Goal: Information Seeking & Learning: Check status

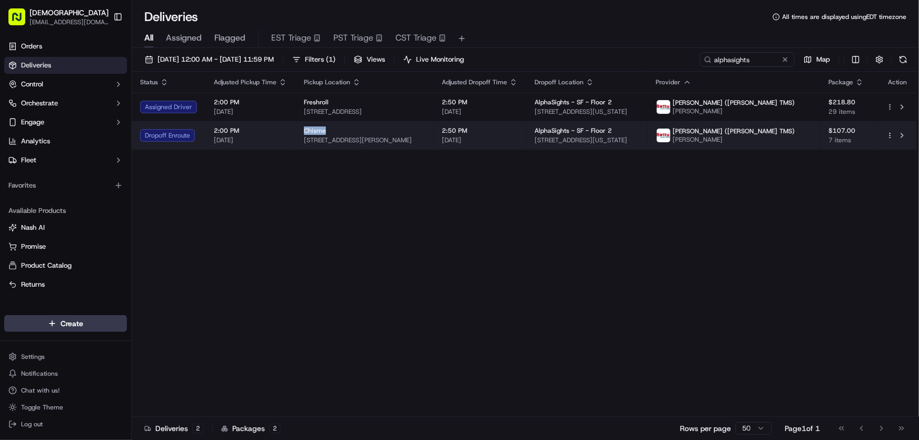
drag, startPoint x: 302, startPoint y: 128, endPoint x: 326, endPoint y: 130, distance: 24.3
click at [326, 130] on div "Chisme" at bounding box center [364, 130] width 121 height 8
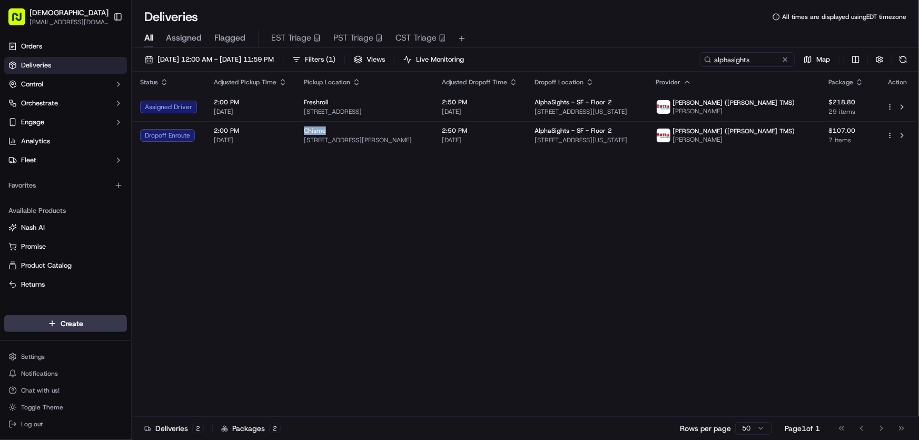
copy span "Chisme"
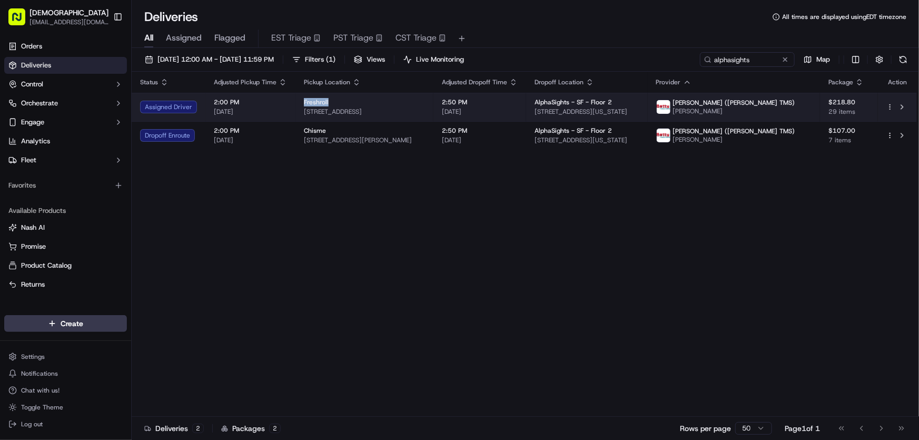
drag, startPoint x: 302, startPoint y: 101, endPoint x: 330, endPoint y: 101, distance: 27.9
click at [330, 101] on td "Freshroll [STREET_ADDRESS]" at bounding box center [364, 107] width 138 height 28
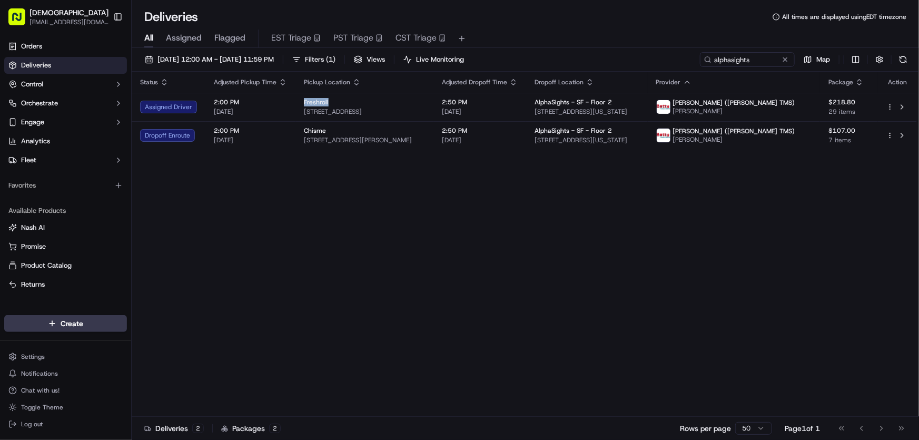
copy span "Freshroll"
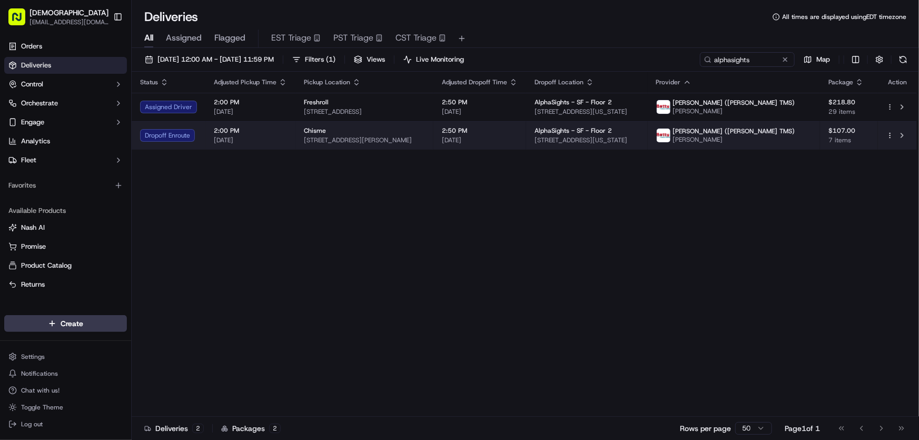
click at [339, 141] on span "[STREET_ADDRESS][PERSON_NAME]" at bounding box center [364, 140] width 121 height 8
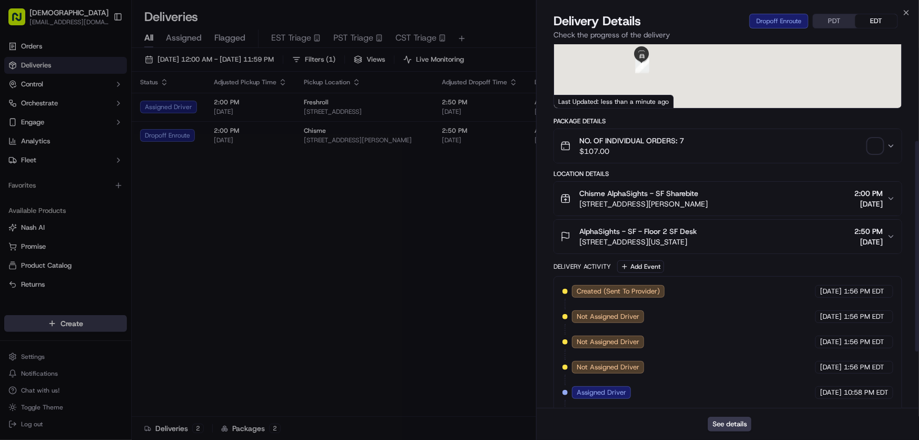
scroll to position [265, 0]
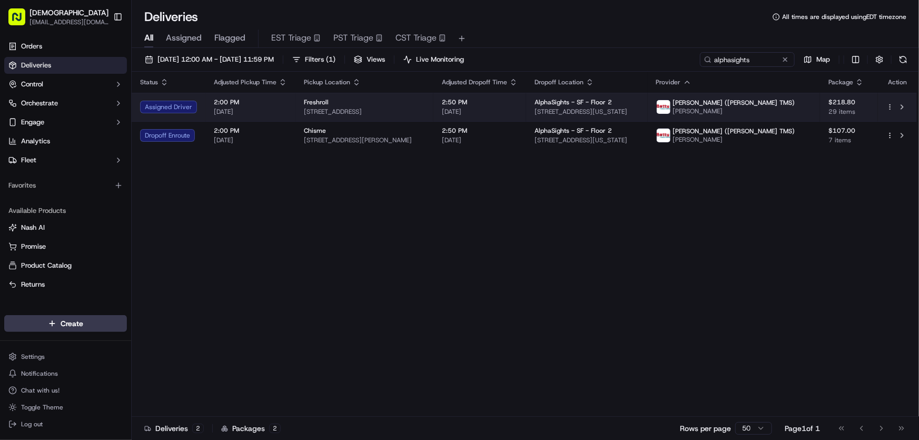
click at [342, 107] on span "[STREET_ADDRESS]" at bounding box center [364, 111] width 121 height 8
drag, startPoint x: 300, startPoint y: 101, endPoint x: 325, endPoint y: 100, distance: 24.8
click at [325, 100] on td "Freshroll 155 4th St, San Francisco, CA 94103, USA" at bounding box center [364, 107] width 138 height 28
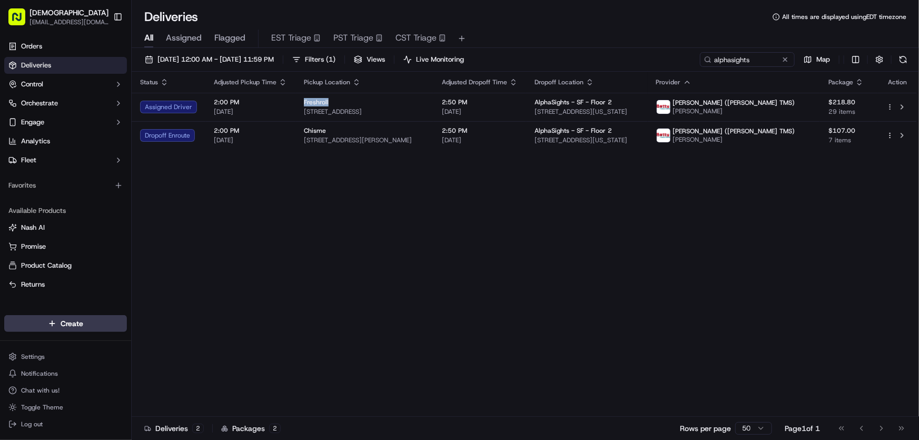
copy span "Freshroll"
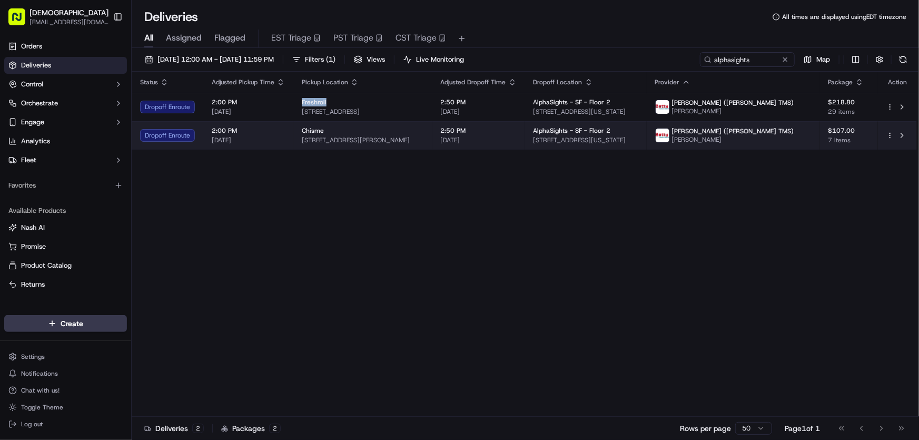
drag, startPoint x: 299, startPoint y: 139, endPoint x: 433, endPoint y: 141, distance: 133.8
click at [432, 141] on td "Chisme 882 Sutter St, San Francisco, CA 94109, USA" at bounding box center [362, 135] width 139 height 28
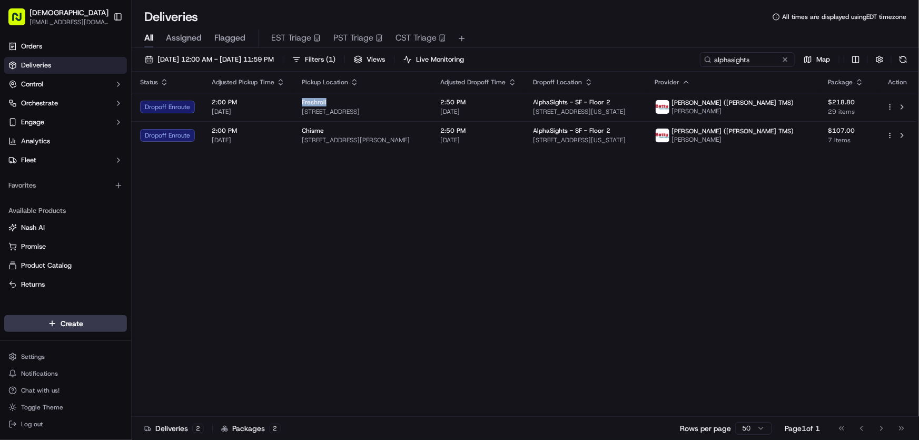
copy span "[STREET_ADDRESS][PERSON_NAME]"
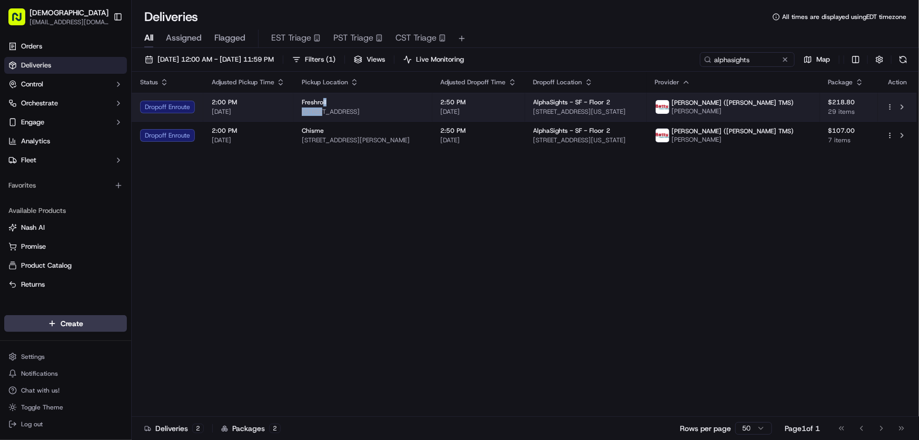
click at [321, 106] on div "Freshroll 155 4th St, San Francisco, CA 94103, USA" at bounding box center [363, 107] width 122 height 18
click at [394, 103] on div "Freshroll" at bounding box center [363, 102] width 122 height 8
click at [390, 105] on div "Freshroll" at bounding box center [363, 102] width 122 height 8
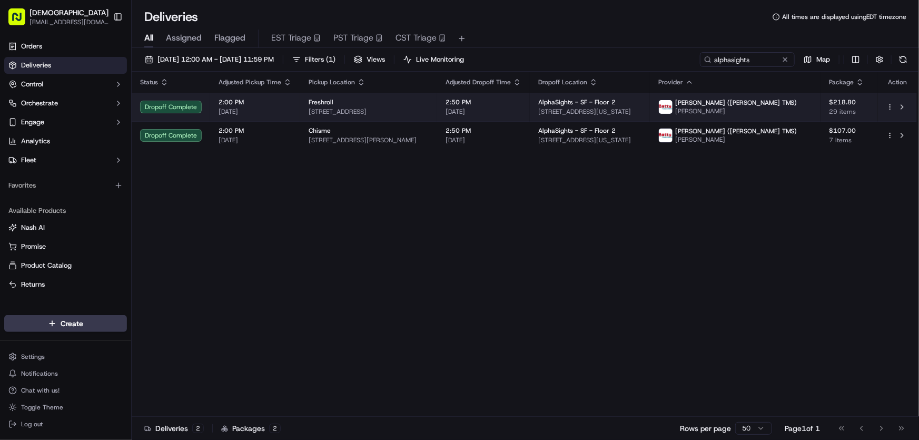
click at [353, 108] on span "[STREET_ADDRESS]" at bounding box center [369, 111] width 120 height 8
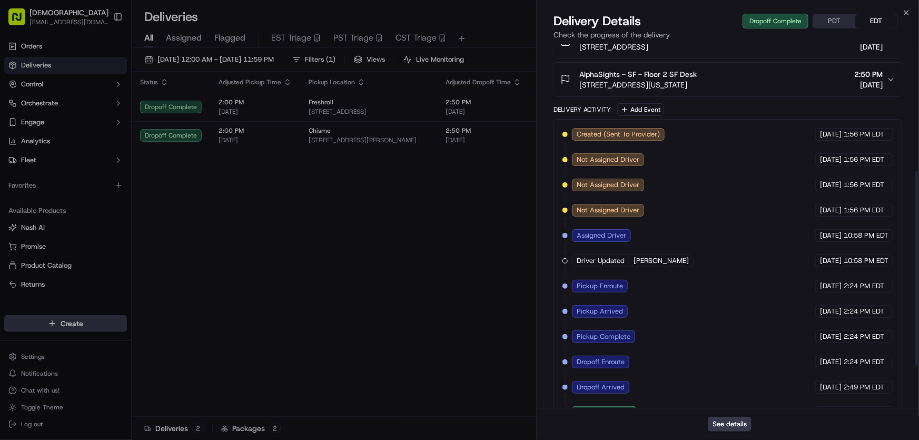
scroll to position [315, 0]
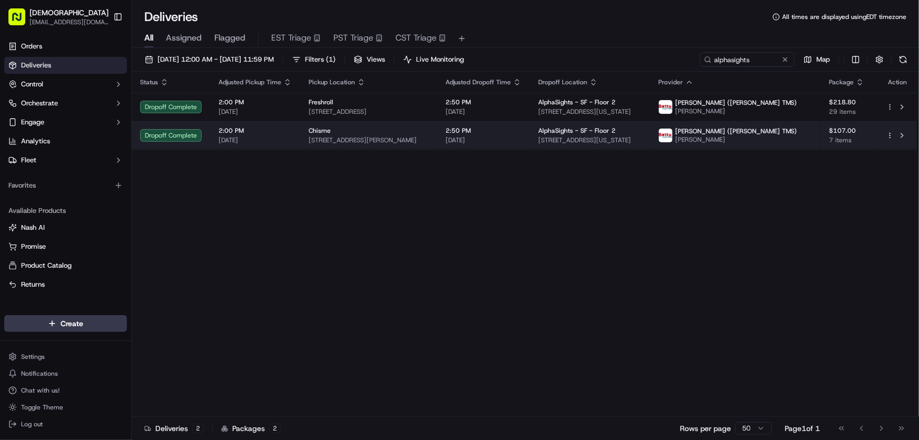
click at [327, 139] on span "[STREET_ADDRESS][PERSON_NAME]" at bounding box center [369, 140] width 120 height 8
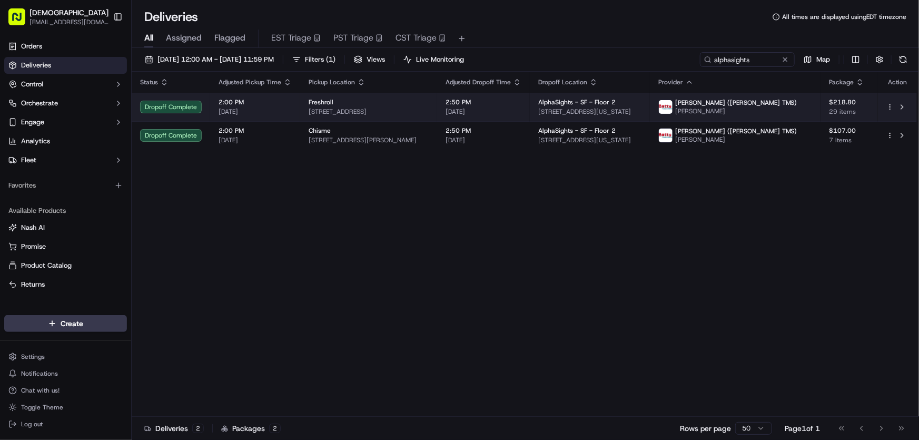
click at [344, 102] on div "Freshroll" at bounding box center [369, 102] width 120 height 8
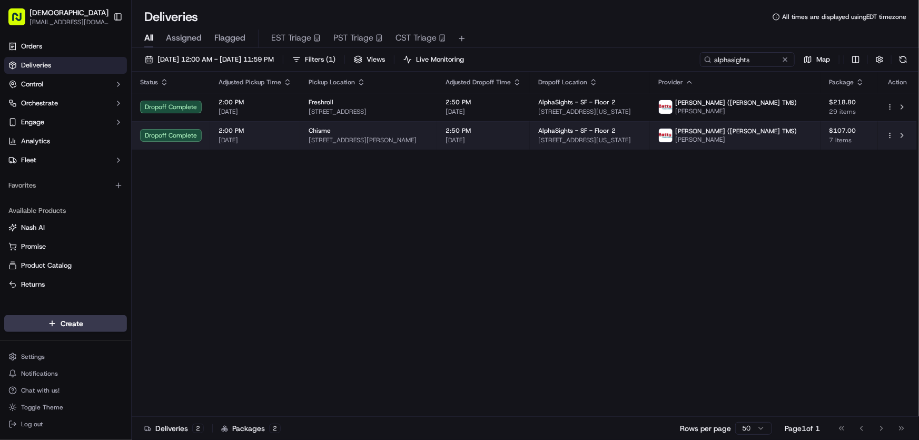
click at [370, 135] on div "Chisme 882 Sutter St, San Francisco, CA 94109, USA" at bounding box center [369, 135] width 120 height 18
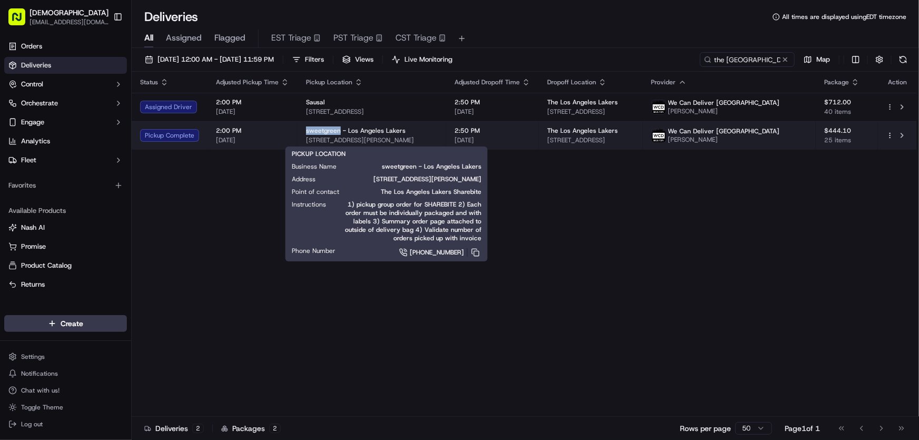
drag, startPoint x: 298, startPoint y: 130, endPoint x: 339, endPoint y: 131, distance: 40.6
click at [339, 131] on td "sweetgreen - Los Angeles Lakers 3200 N Sepulveda Blvd, Manhattan Beach, CA 9026…" at bounding box center [371, 135] width 148 height 28
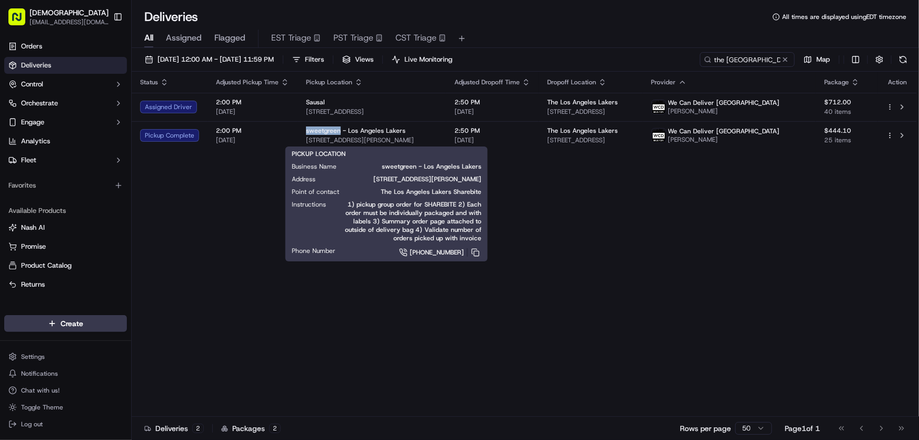
copy span "sweetgreen"
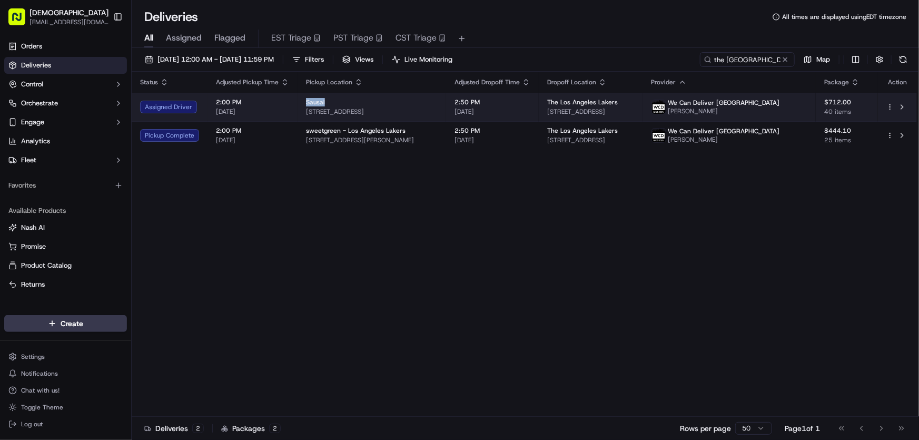
drag, startPoint x: 305, startPoint y: 102, endPoint x: 326, endPoint y: 101, distance: 21.1
click at [326, 101] on div "Sausal" at bounding box center [372, 102] width 132 height 8
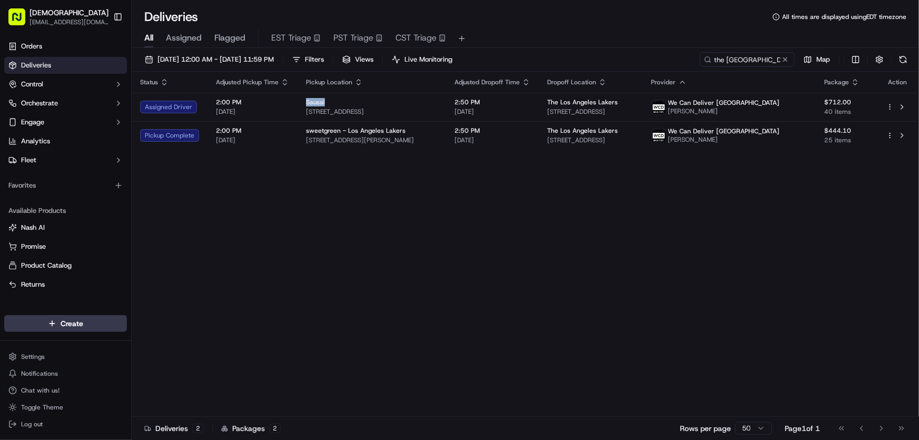
copy span "Sausal"
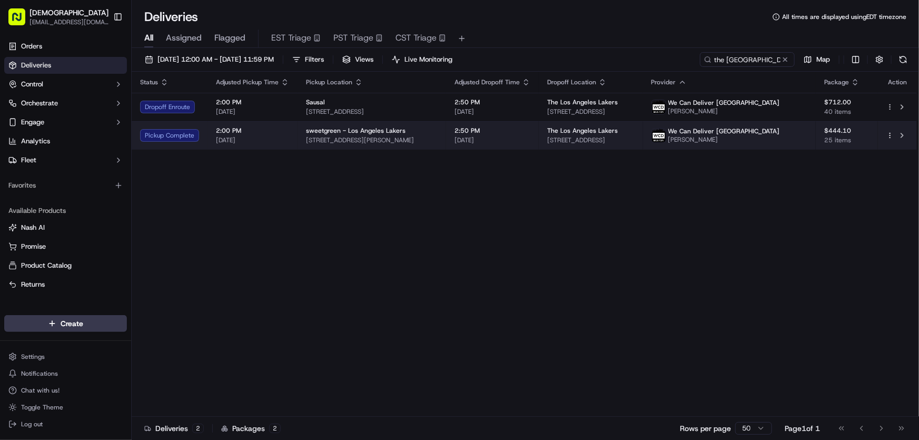
drag, startPoint x: 303, startPoint y: 138, endPoint x: 461, endPoint y: 140, distance: 158.5
click at [446, 140] on td "sweetgreen - Los Angeles Lakers 3200 N Sepulveda Blvd, Manhattan Beach, CA 9026…" at bounding box center [371, 135] width 148 height 28
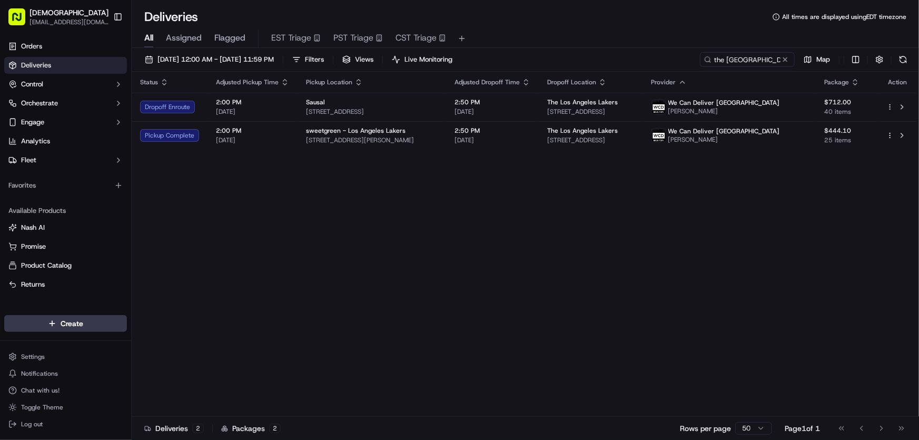
copy span "3200 N Sepulveda Blvd, Manhattan Beach, CA 90266"
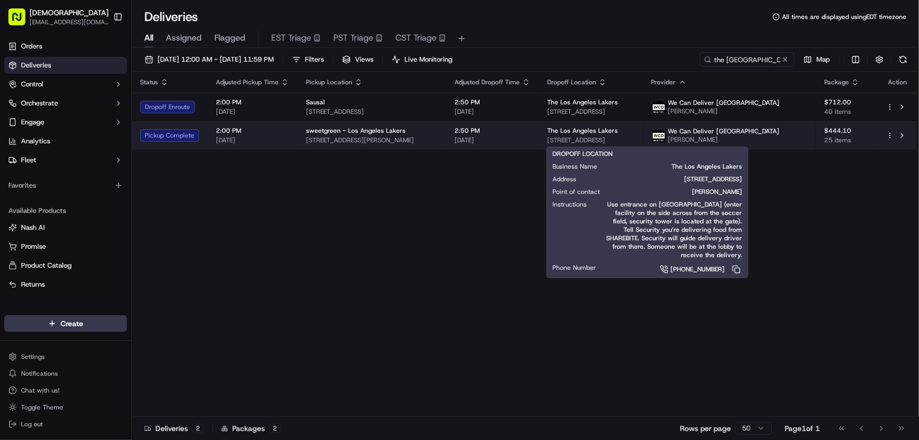
drag, startPoint x: 574, startPoint y: 142, endPoint x: 708, endPoint y: 140, distance: 133.8
click at [643, 140] on td "The Los Angeles Lakers 2275 E Mariposa Ave, El Segundo, CA 90245, USA" at bounding box center [591, 135] width 104 height 28
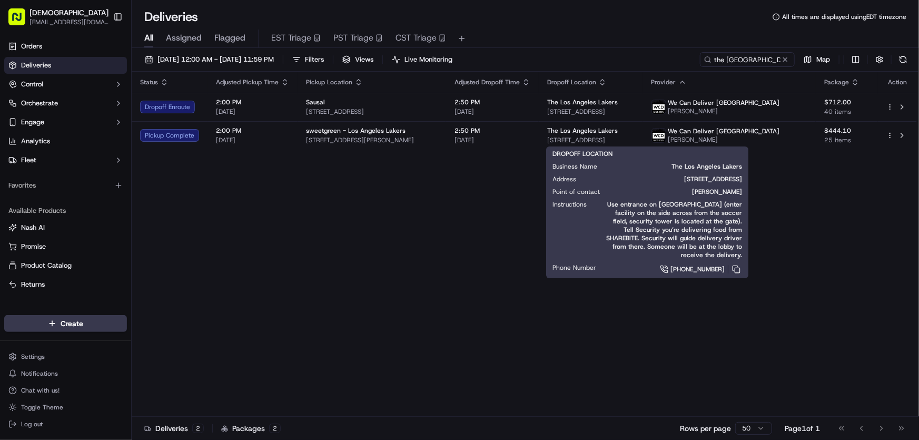
copy span "2275 E Mariposa Ave, El Segundo, CA 90245"
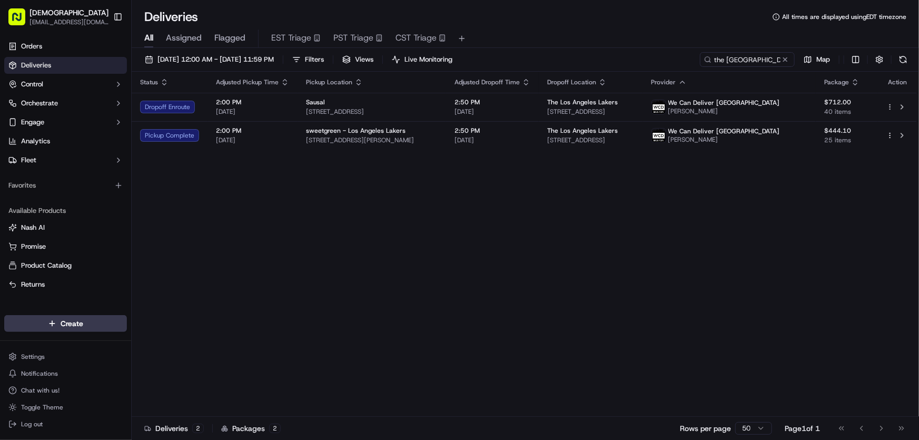
click at [615, 176] on div "Status Adjusted Pickup Time Pickup Location Adjusted Dropoff Time Dropoff Locat…" at bounding box center [524, 244] width 785 height 345
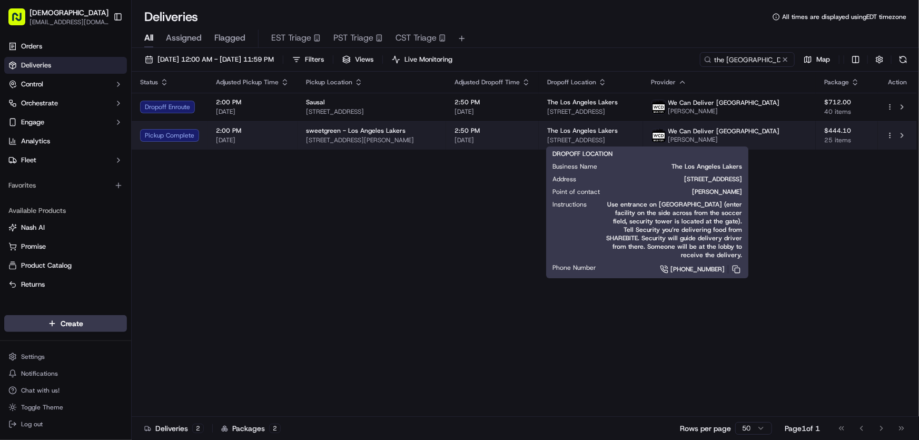
drag, startPoint x: 579, startPoint y: 137, endPoint x: 708, endPoint y: 143, distance: 129.1
click at [634, 143] on span "[STREET_ADDRESS]" at bounding box center [590, 140] width 87 height 8
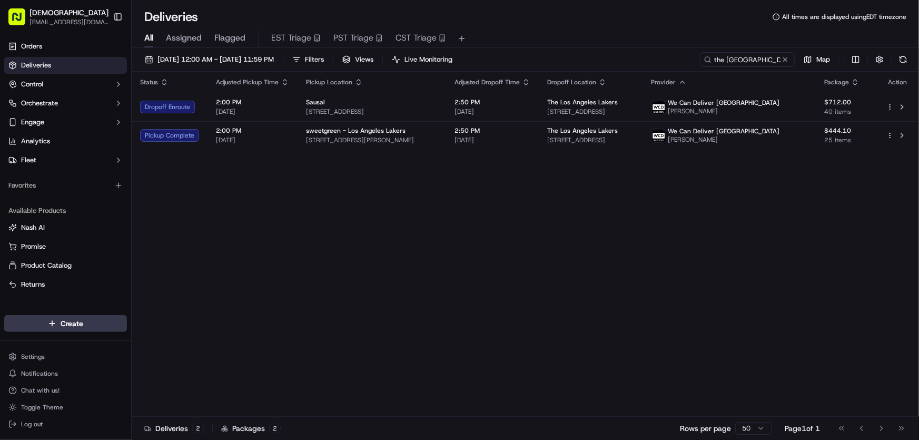
copy span "2275 E Mariposa Ave, El Segundo, CA 90245"
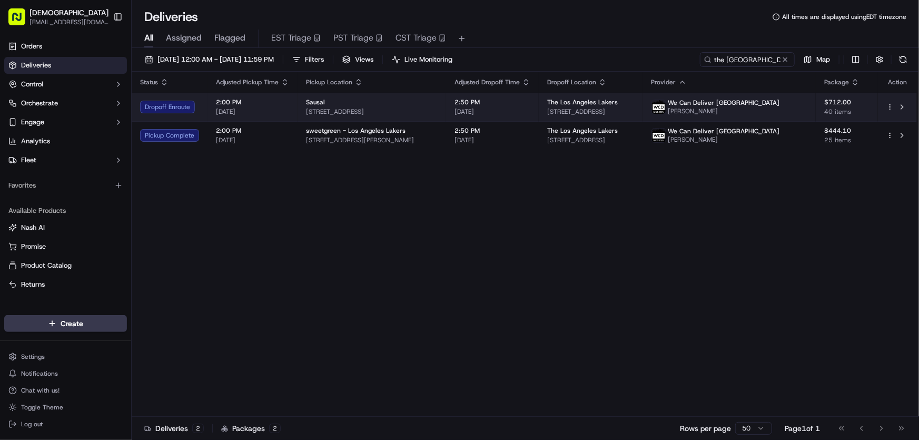
click at [338, 107] on span "219 Main St, El Segundo, CA 90245, USA" at bounding box center [372, 111] width 132 height 8
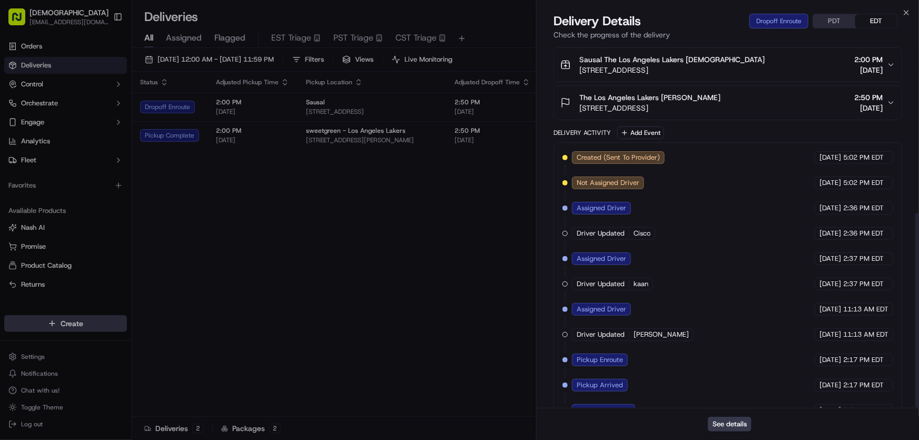
scroll to position [315, 0]
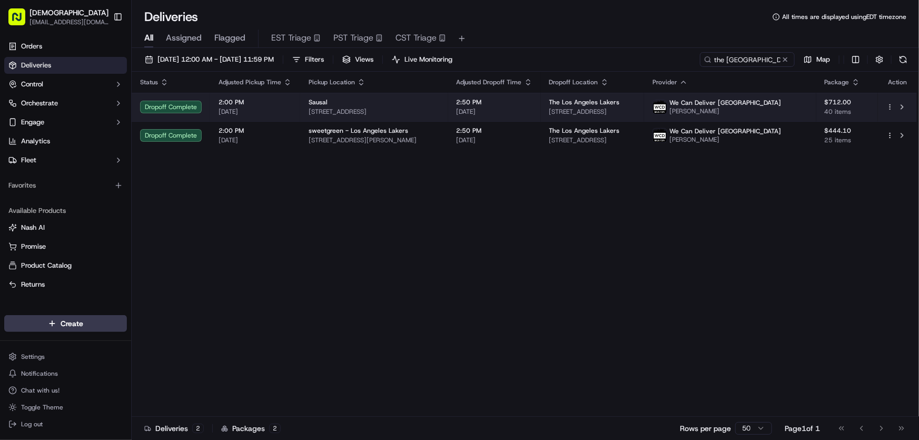
click at [398, 108] on span "219 Main St, El Segundo, CA 90245, USA" at bounding box center [374, 111] width 131 height 8
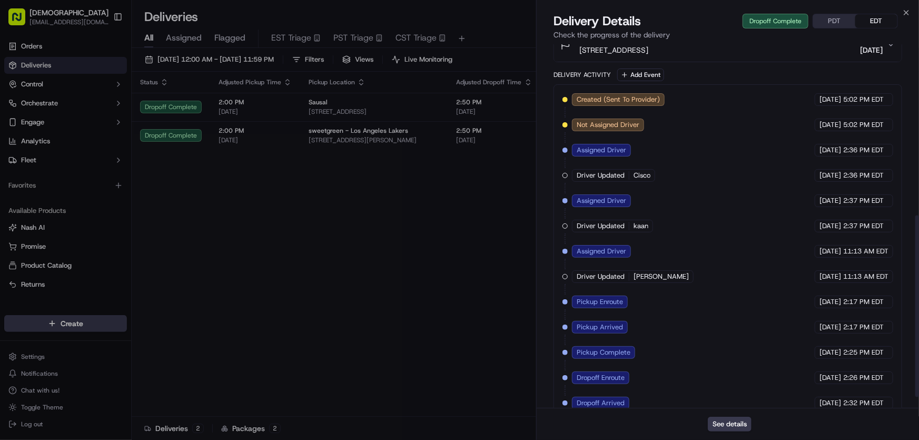
scroll to position [365, 0]
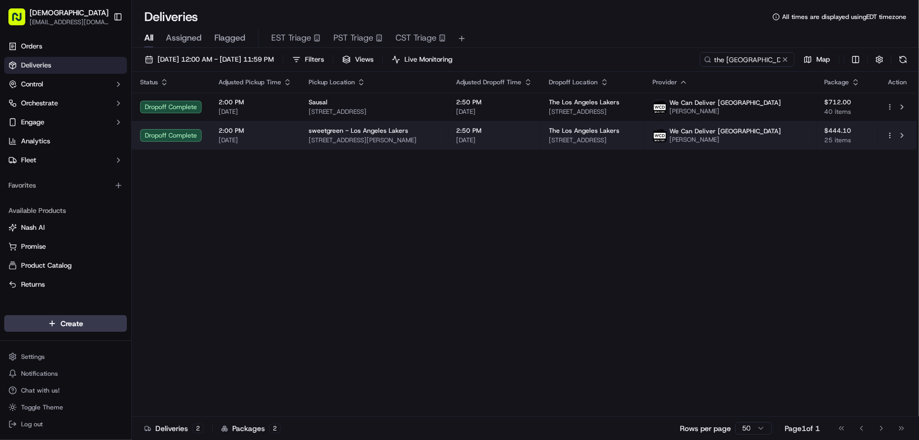
click at [344, 136] on span "3200 N Sepulveda Blvd, Manhattan Beach, CA 90266, USA" at bounding box center [374, 140] width 131 height 8
click at [359, 140] on span "3200 N Sepulveda Blvd, Manhattan Beach, CA 90266, USA" at bounding box center [374, 140] width 131 height 8
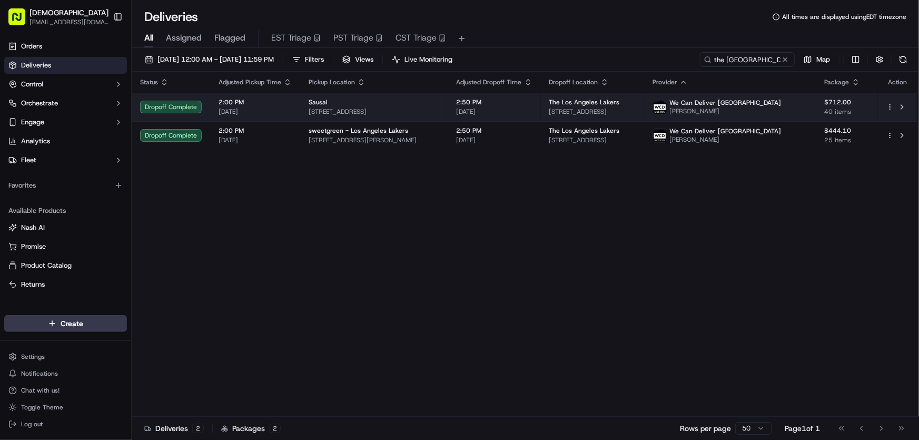
click at [356, 105] on div "Sausal" at bounding box center [374, 102] width 131 height 8
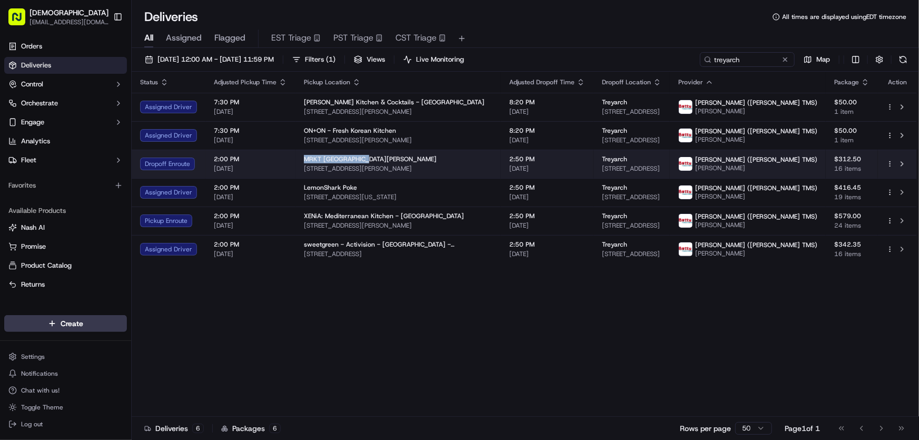
drag, startPoint x: 297, startPoint y: 158, endPoint x: 363, endPoint y: 158, distance: 65.8
click at [363, 158] on td "MRKT Santa Monica 1800 Stewart St, Santa Monica, CA 90404, USA" at bounding box center [397, 164] width 205 height 28
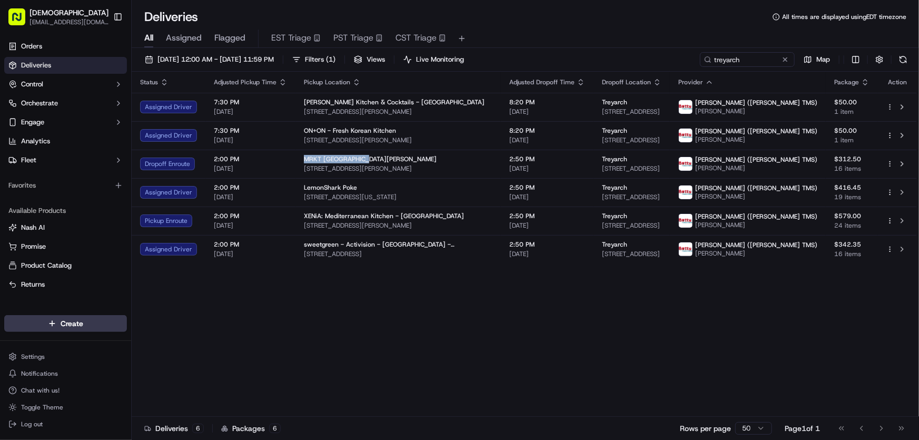
copy span "MRKT Santa Monica"
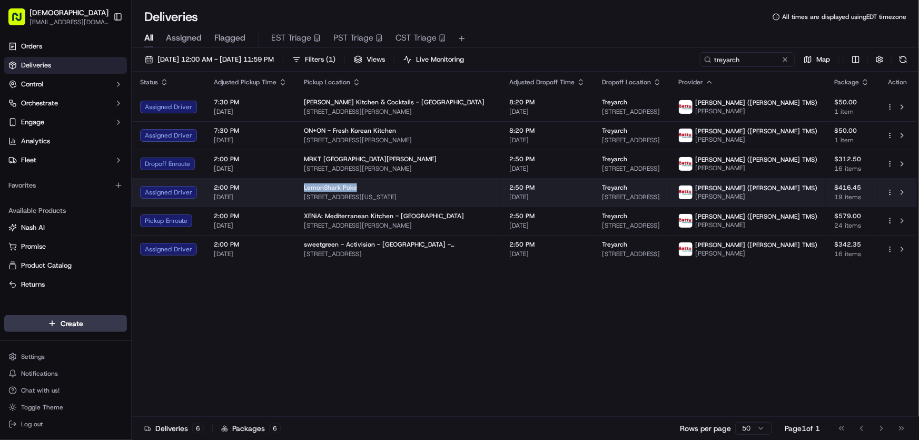
drag, startPoint x: 299, startPoint y: 184, endPoint x: 355, endPoint y: 185, distance: 56.3
click at [355, 185] on td "LemonShark Poke 10601 Washington Blvd, Culver City, CA 90232, USA" at bounding box center [397, 192] width 205 height 28
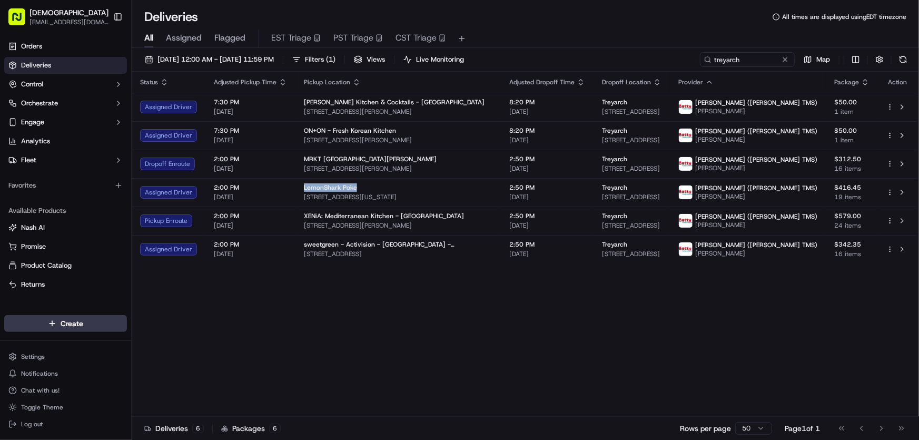
copy span "LemonShark Poke"
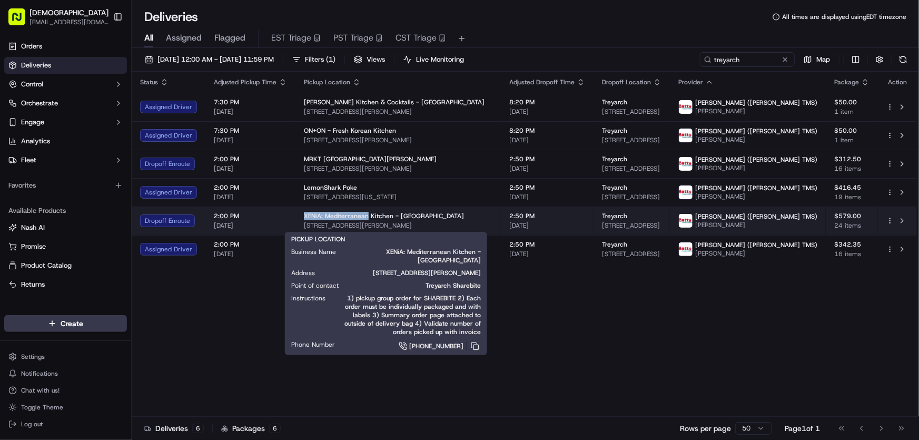
drag, startPoint x: 300, startPoint y: 214, endPoint x: 364, endPoint y: 219, distance: 64.4
click at [364, 219] on td "XENiA: Mediterranean Kitchen - West LA 11419 Santa Monica Blvd, Los Angeles, CA…" at bounding box center [397, 220] width 205 height 28
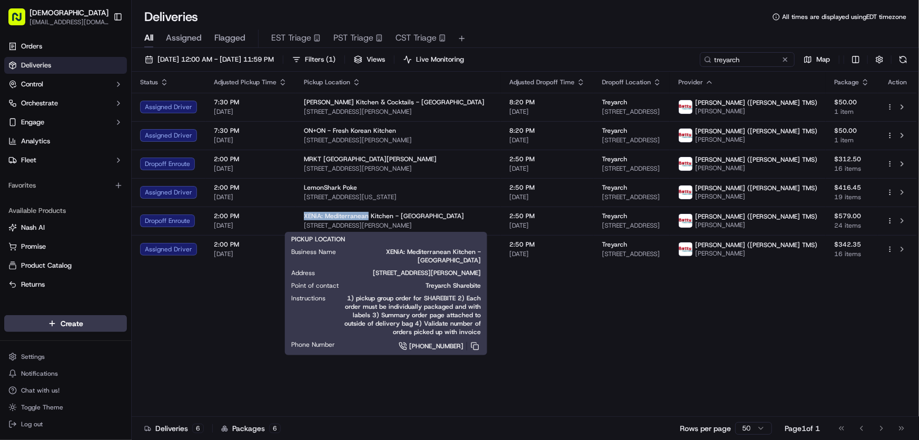
copy span "XENiA: Mediterranean"
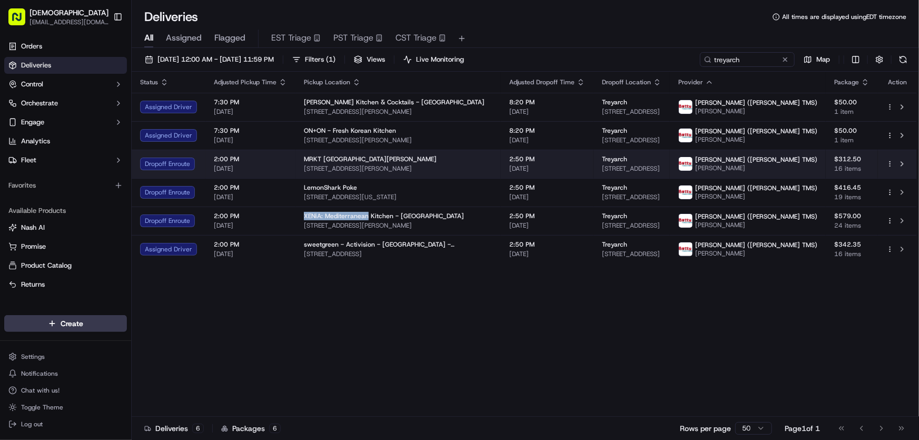
drag, startPoint x: 445, startPoint y: 167, endPoint x: 300, endPoint y: 168, distance: 145.3
click at [300, 168] on td "MRKT Santa Monica 1800 Stewart St, Santa Monica, CA 90404, USA" at bounding box center [397, 164] width 205 height 28
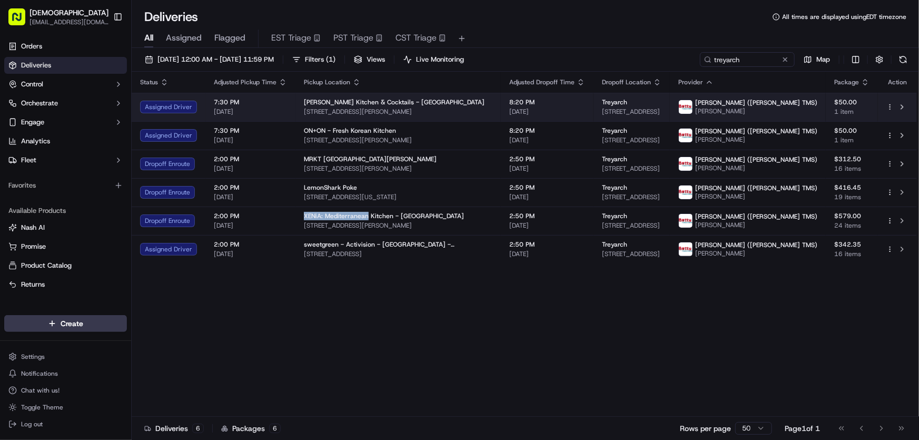
copy span "1800 Stewart St, Santa Monica, CA 90404, USA"
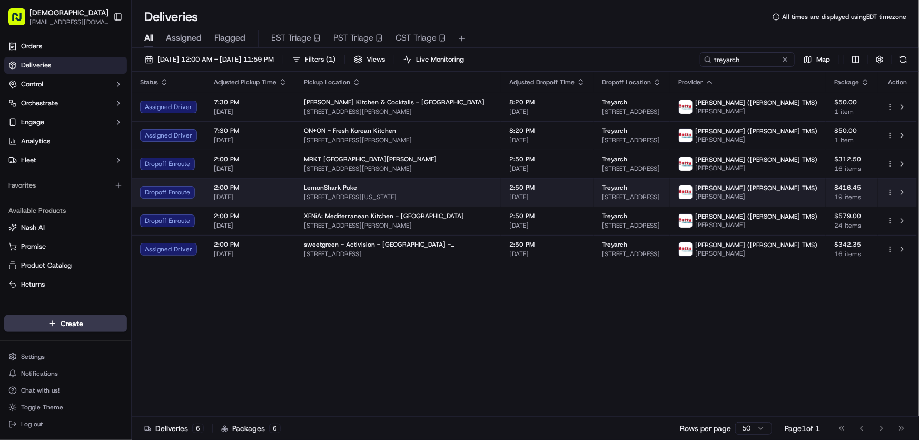
click at [350, 185] on span "LemonShark Poke" at bounding box center [330, 187] width 53 height 8
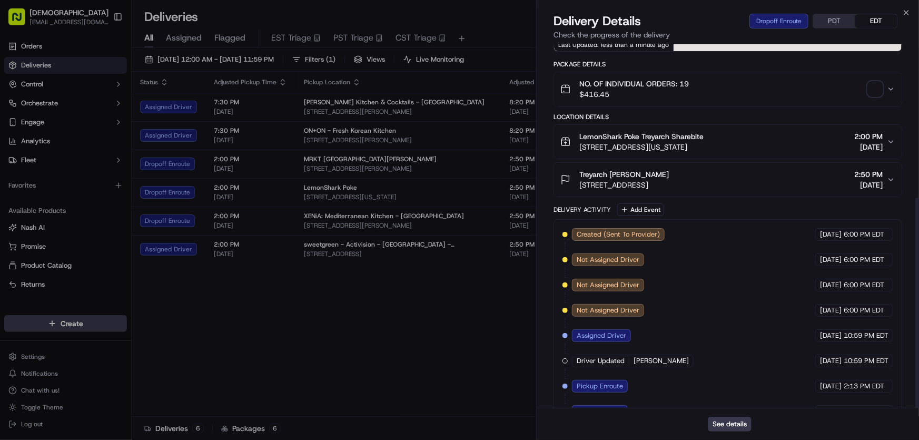
scroll to position [265, 0]
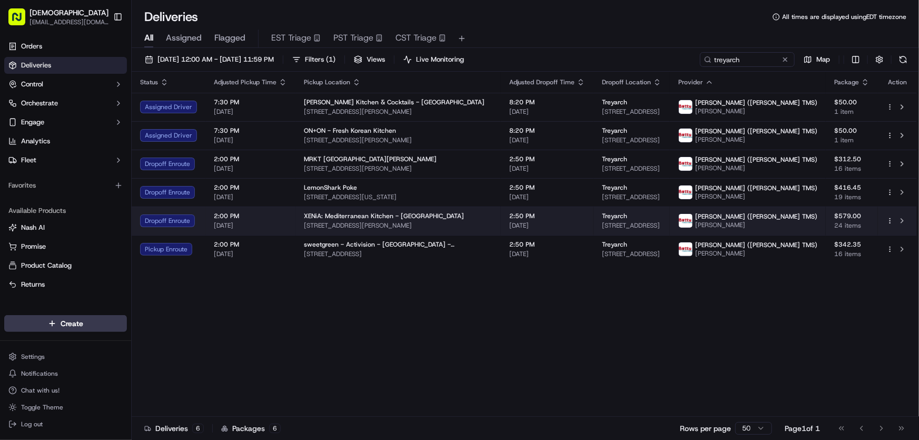
click at [339, 220] on div "XENiA: Mediterranean Kitchen - West LA 11419 Santa Monica Blvd, Los Angeles, CA…" at bounding box center [398, 221] width 189 height 18
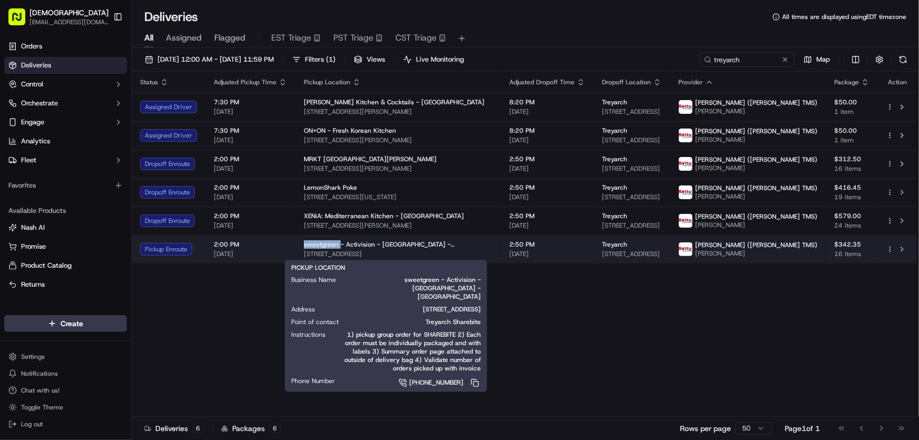
drag, startPoint x: 299, startPoint y: 242, endPoint x: 336, endPoint y: 244, distance: 37.4
click at [336, 244] on td "sweetgreen - Activision - Playa Vista - Treyarch 1343 4th St, Santa Monica, CA …" at bounding box center [397, 249] width 205 height 28
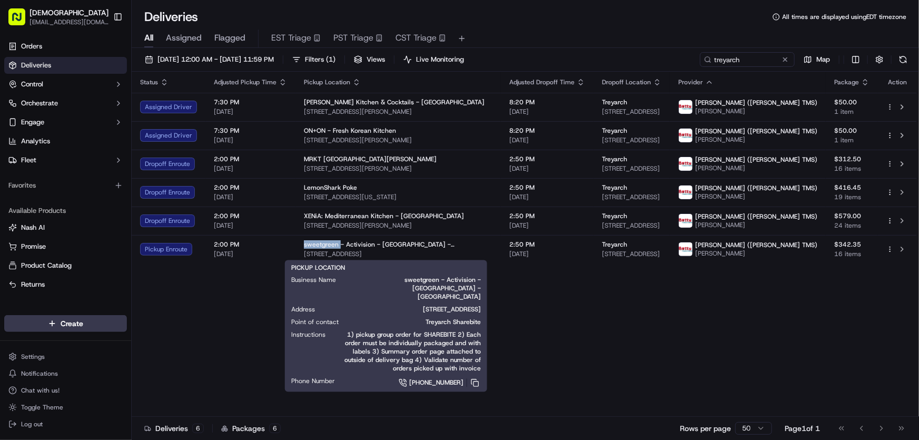
copy span "sweetgreen"
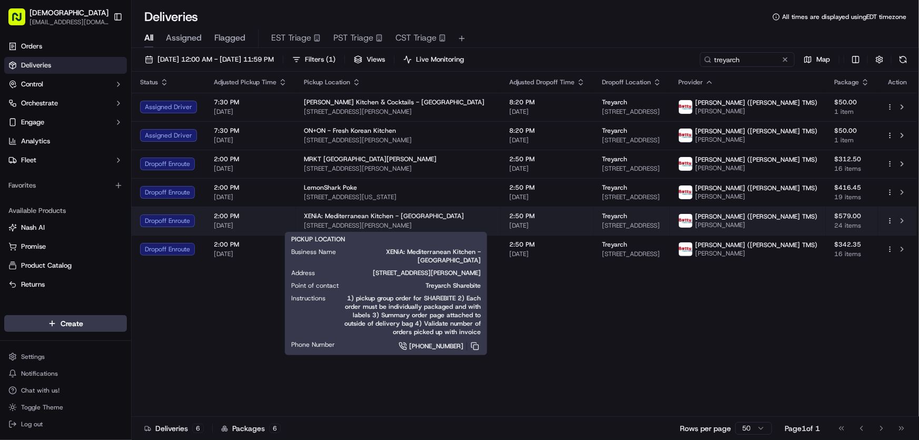
drag, startPoint x: 468, startPoint y: 226, endPoint x: 300, endPoint y: 229, distance: 168.0
click at [300, 229] on td "XENiA: Mediterranean Kitchen - West LA 11419 Santa Monica Blvd, Los Angeles, CA…" at bounding box center [397, 220] width 205 height 28
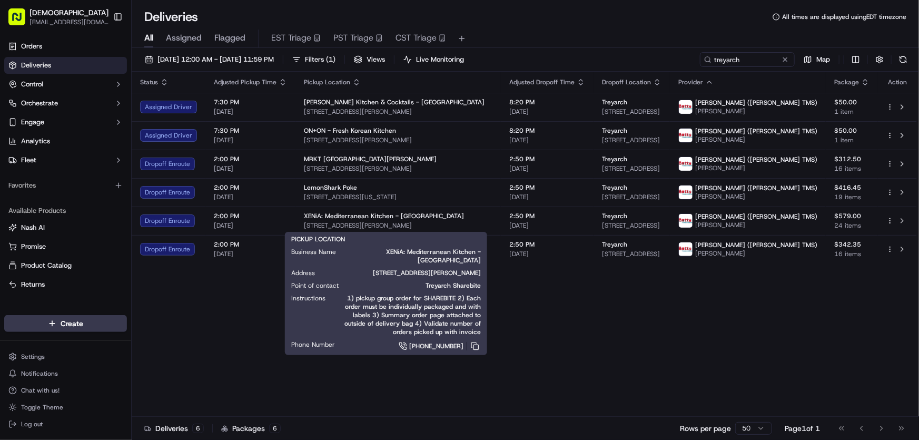
copy span "11419 Santa Monica Blvd, Los Angeles, CA 90025, USA"
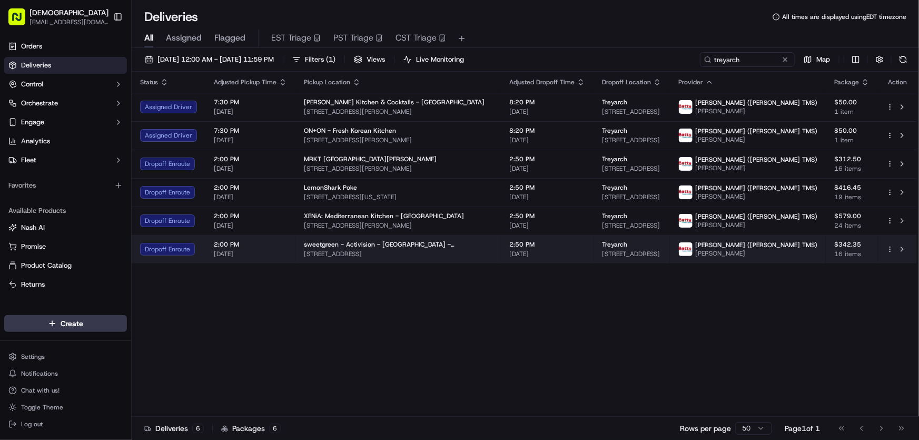
click at [341, 251] on span "1343 4th St, Santa Monica, CA 90401, USA" at bounding box center [398, 254] width 189 height 8
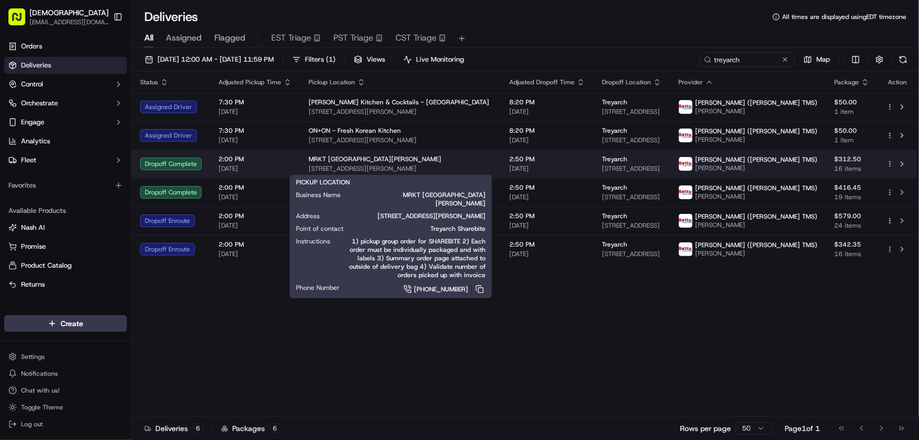
click at [381, 160] on div "MRKT Santa Monica" at bounding box center [401, 159] width 184 height 8
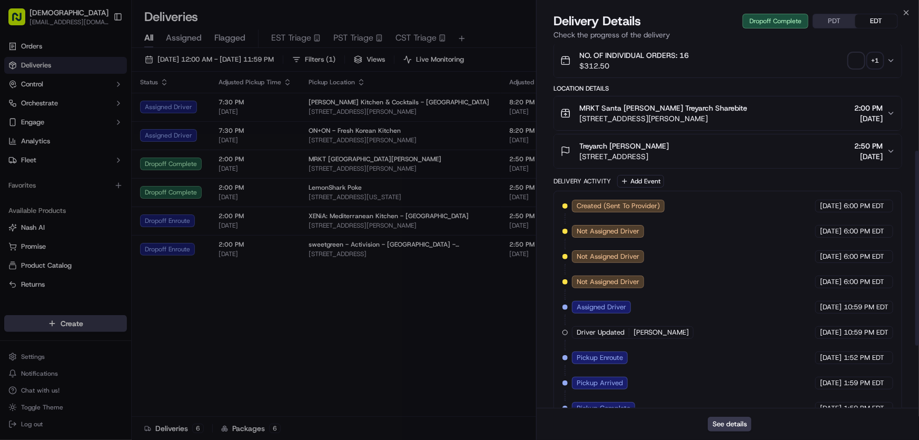
scroll to position [315, 0]
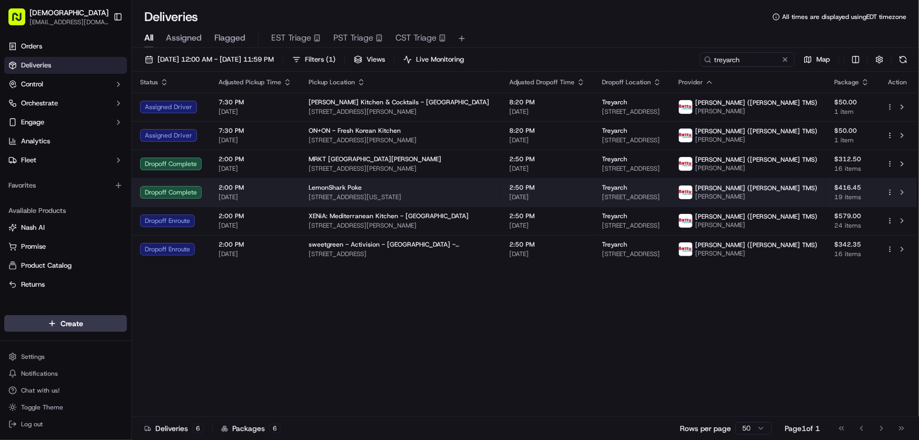
click at [341, 189] on span "LemonShark Poke" at bounding box center [335, 187] width 53 height 8
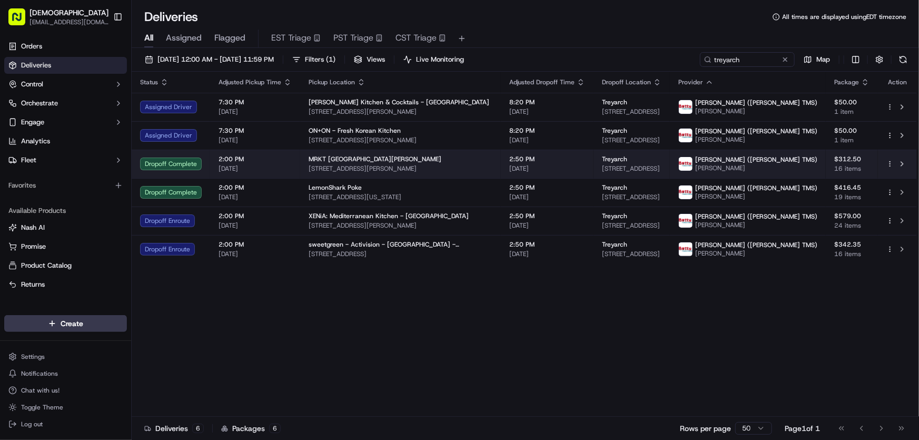
click at [378, 161] on div "MRKT Santa Monica" at bounding box center [401, 159] width 184 height 8
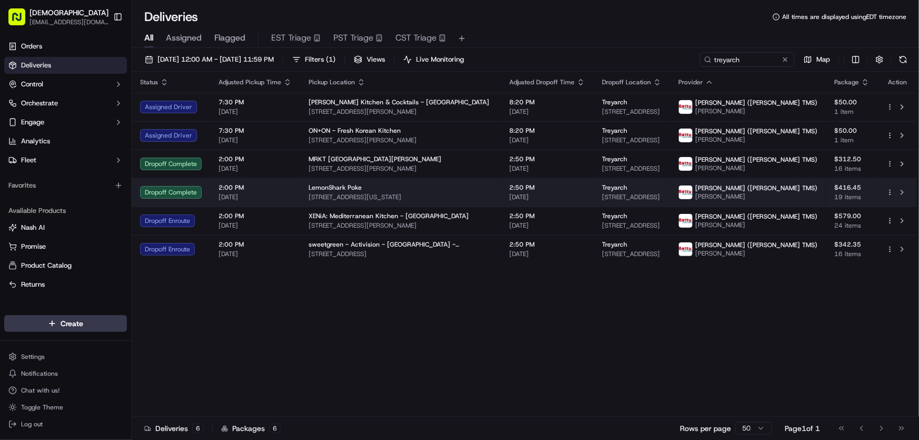
click at [333, 191] on span "LemonShark Poke" at bounding box center [335, 187] width 53 height 8
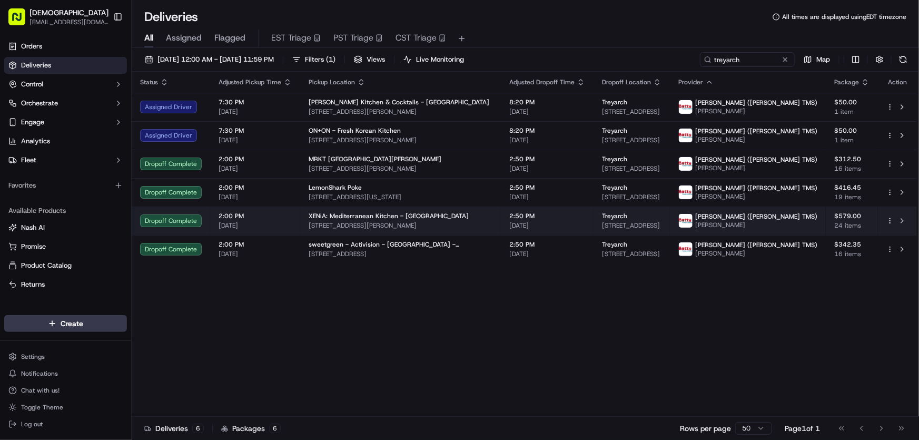
click at [330, 218] on span "XENiA: Mediterranean Kitchen - West LA" at bounding box center [389, 216] width 160 height 8
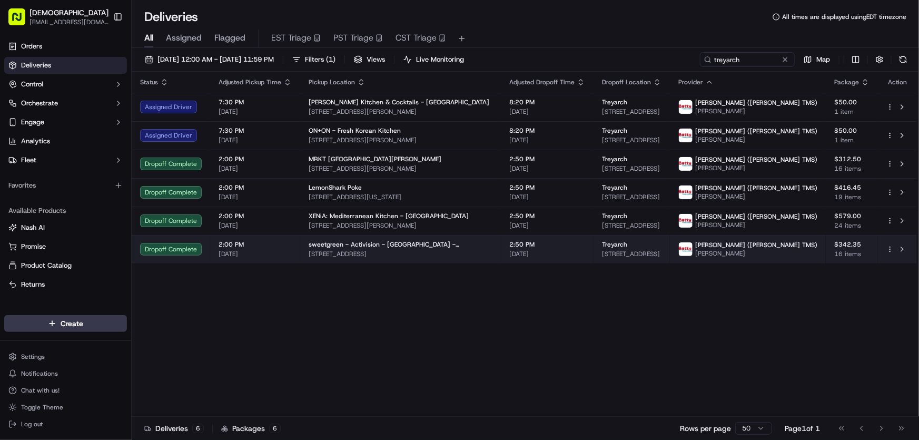
click at [352, 246] on span "sweetgreen - Activision - Playa Vista - Treyarch" at bounding box center [401, 244] width 184 height 8
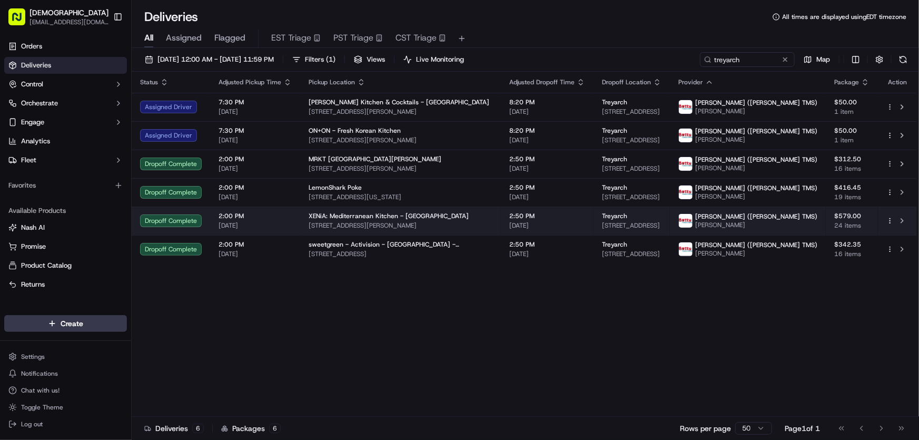
click at [382, 216] on span "XENiA: Mediterranean Kitchen - West LA" at bounding box center [389, 216] width 160 height 8
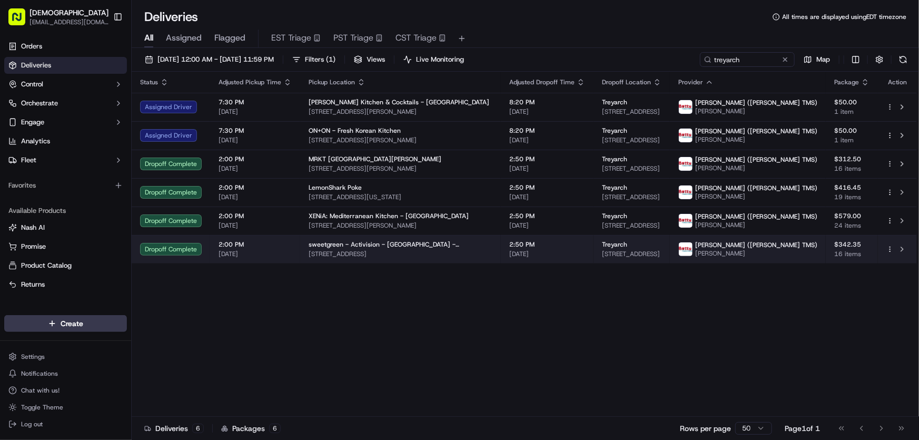
click at [374, 250] on span "1343 4th St, Santa Monica, CA 90401, USA" at bounding box center [401, 254] width 184 height 8
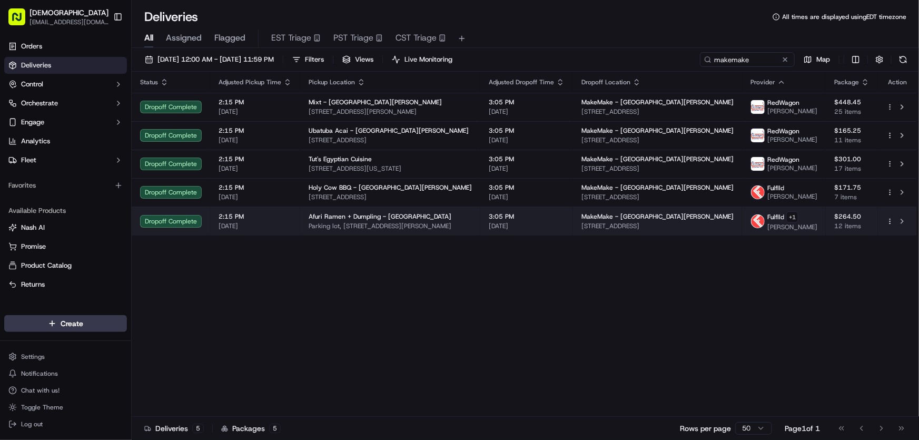
click at [334, 226] on div "Afuri Ramen + Dumpling - Culver City Parking lot, 9300 Culver Blvd, Culver City…" at bounding box center [390, 221] width 163 height 18
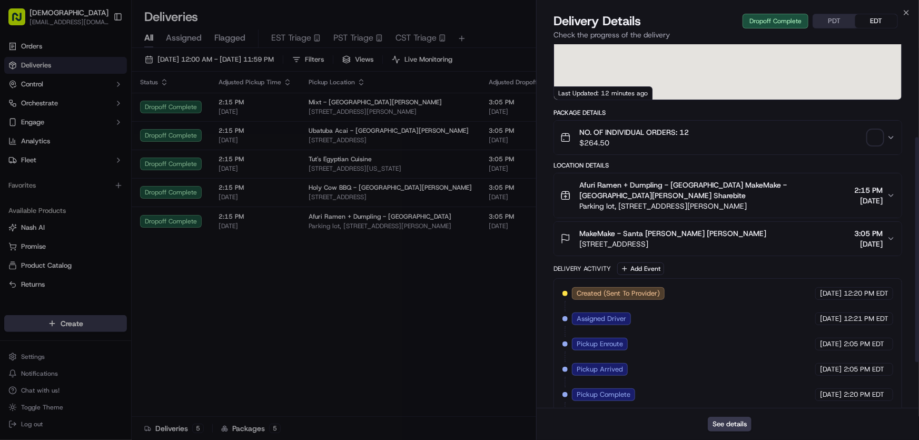
scroll to position [225, 0]
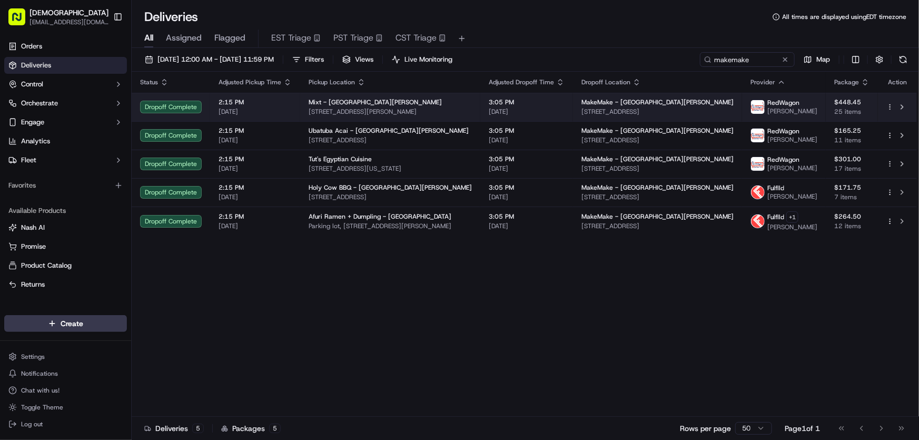
click at [350, 111] on span "401 Santa Monica Blvd, Santa Monica, CA 90401, USA" at bounding box center [390, 111] width 163 height 8
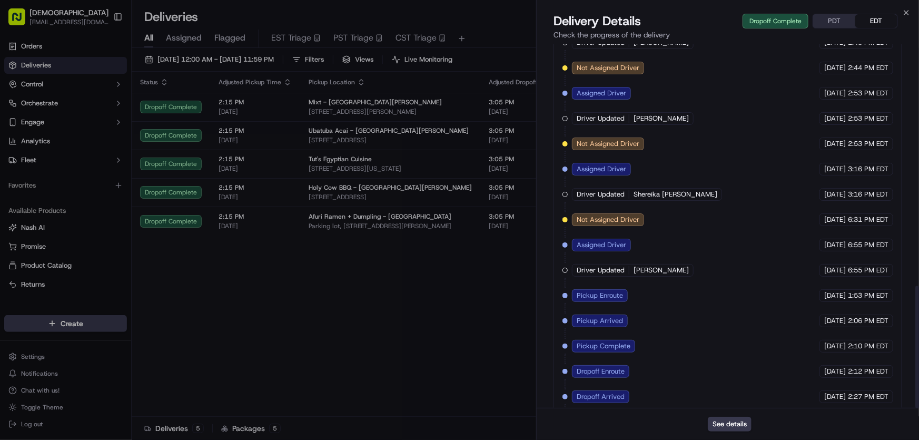
scroll to position [718, 0]
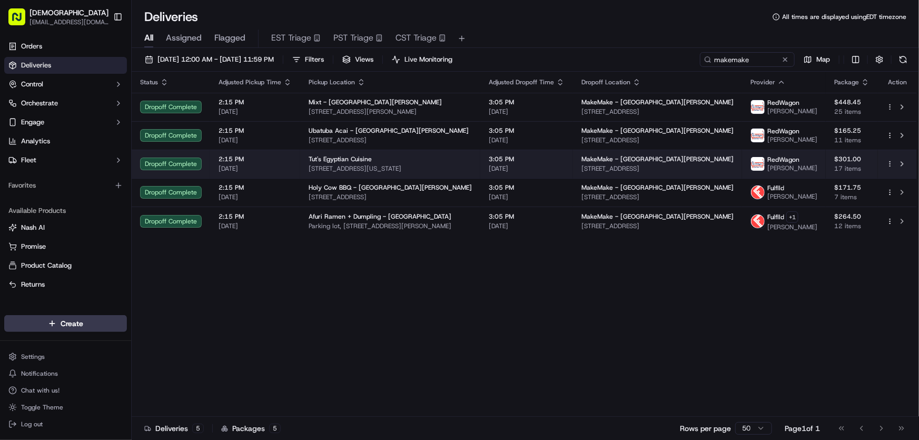
click at [343, 171] on span "12114 Washington Blvd, Los Angeles, CA 90066, USA" at bounding box center [390, 168] width 163 height 8
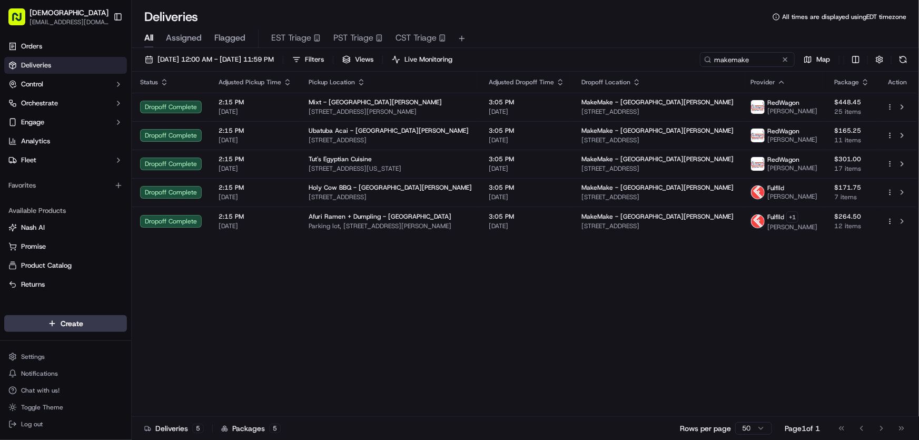
click at [553, 312] on div "Status Adjusted Pickup Time Pickup Location Adjusted Dropoff Time Dropoff Locat…" at bounding box center [524, 244] width 785 height 345
